Goal: Find specific page/section

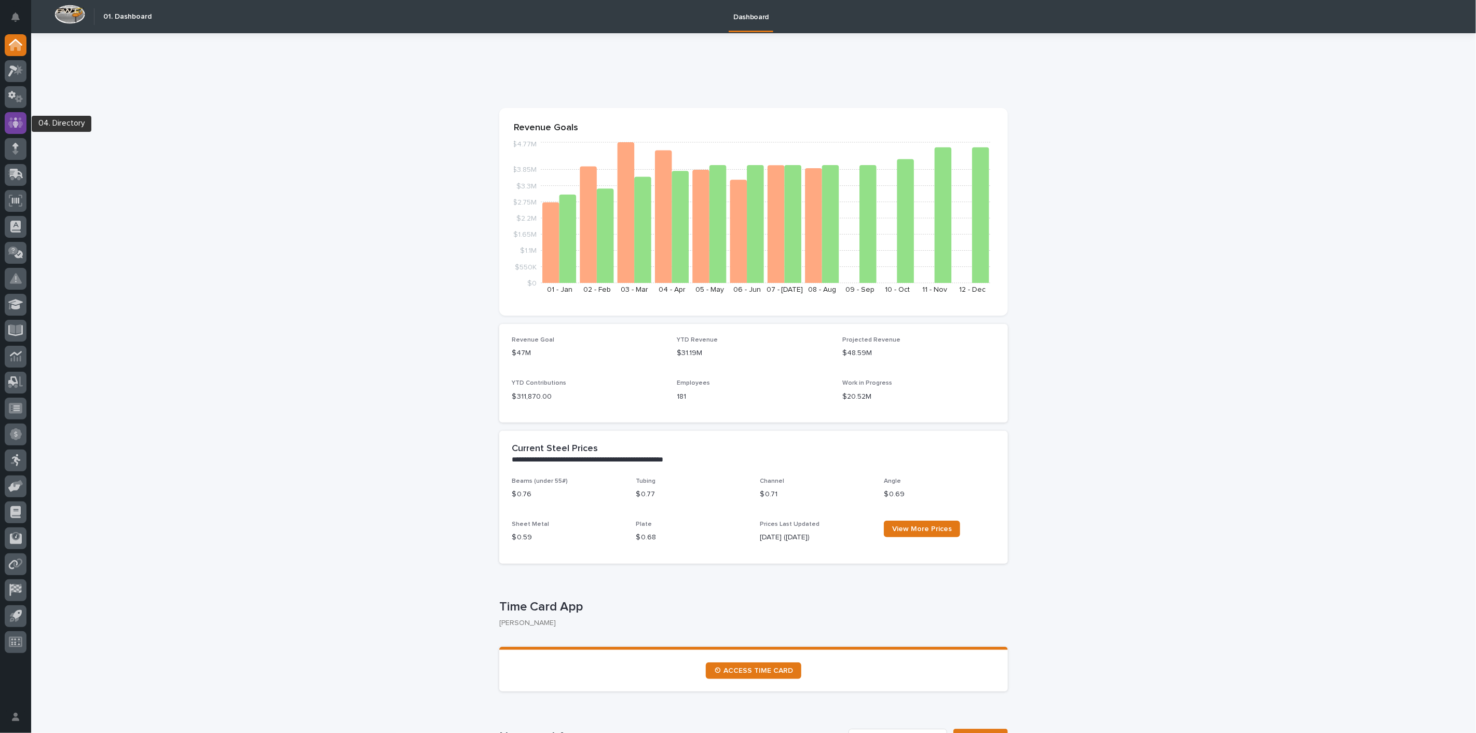
click at [18, 119] on icon at bounding box center [15, 123] width 15 height 12
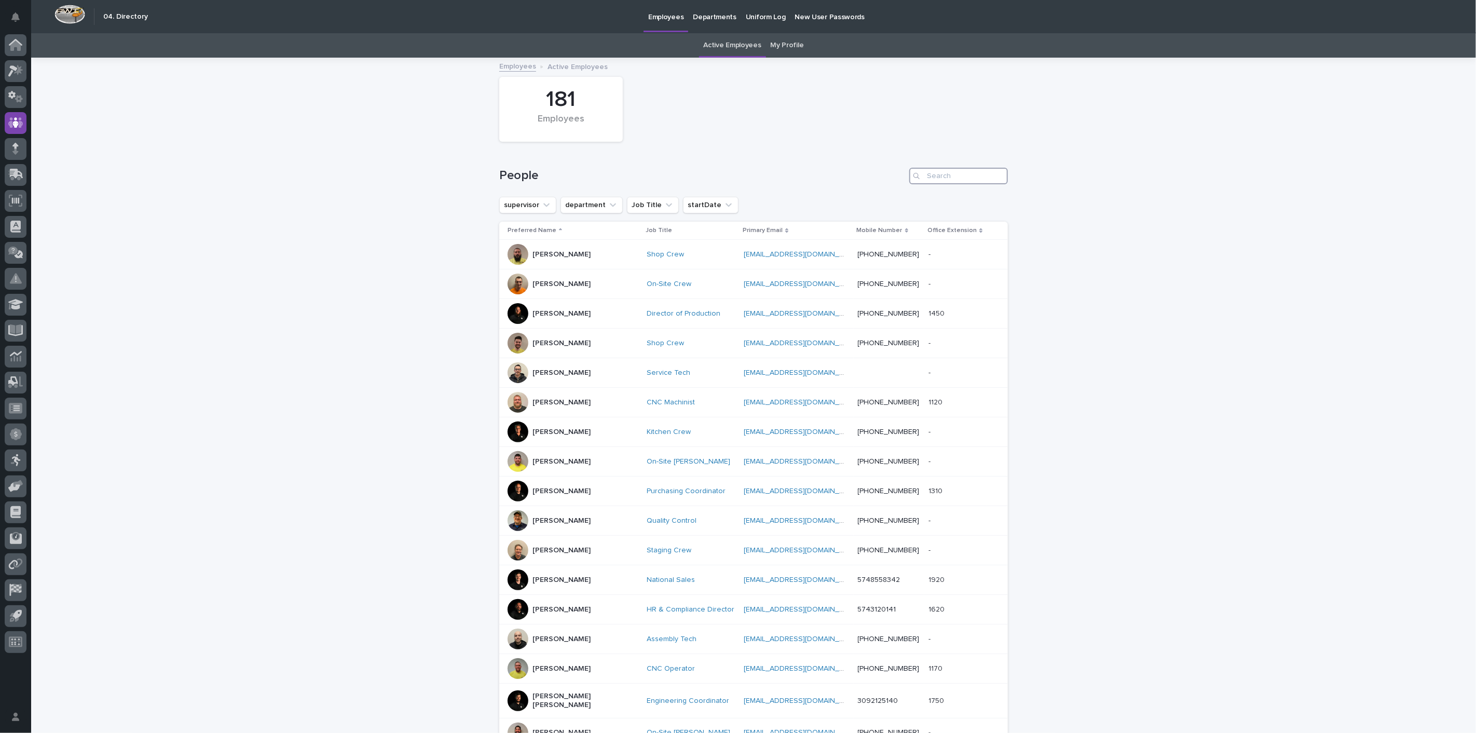
click at [929, 173] on input "Search" at bounding box center [958, 176] width 99 height 17
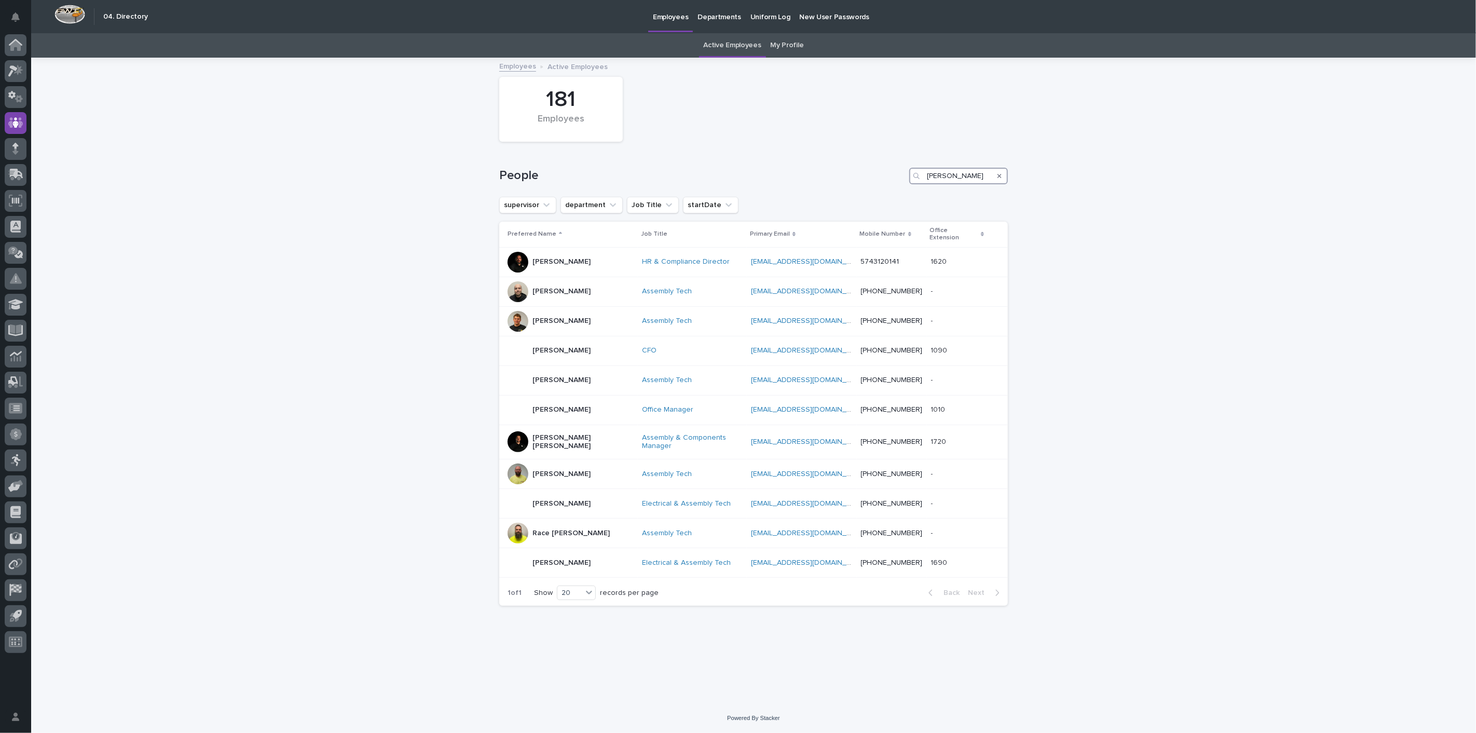
type input "[PERSON_NAME]"
click at [794, 47] on link "My Profile" at bounding box center [786, 45] width 33 height 24
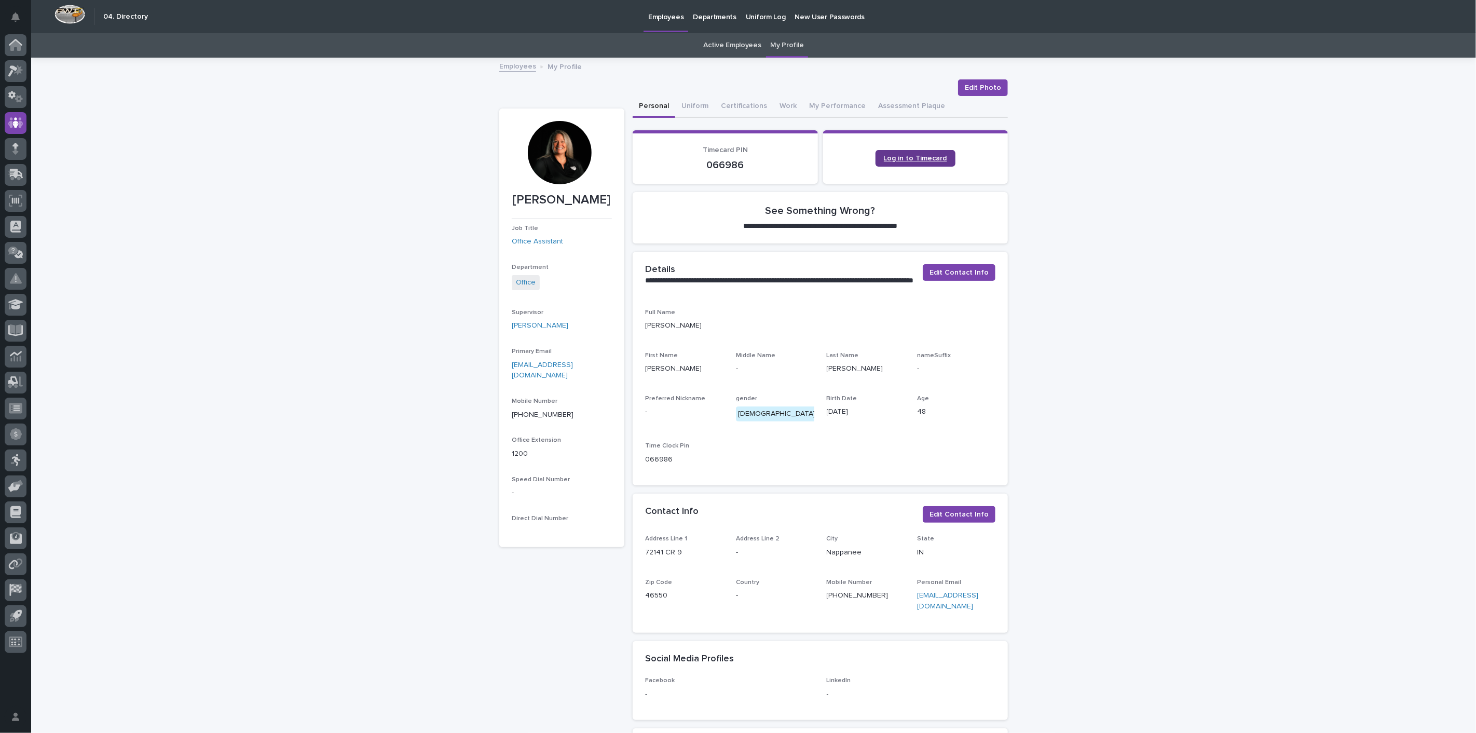
click at [899, 158] on span "Log in to Timecard" at bounding box center [915, 158] width 63 height 7
